Goal: Communication & Community: Connect with others

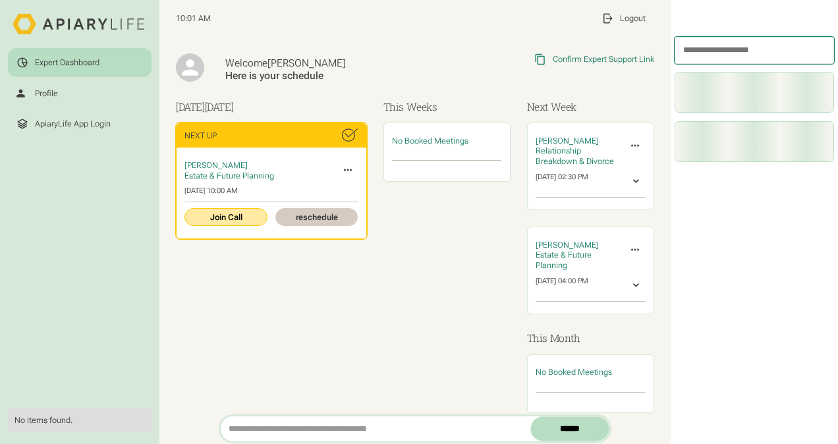
click at [223, 216] on link "Join Call" at bounding box center [225, 217] width 82 height 18
